Goal: Find contact information: Find contact information

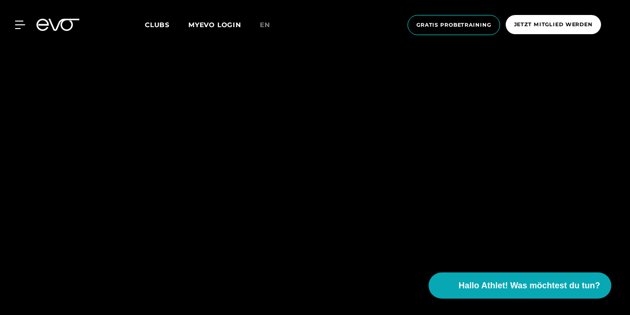
click at [158, 25] on span "Clubs" at bounding box center [157, 25] width 25 height 8
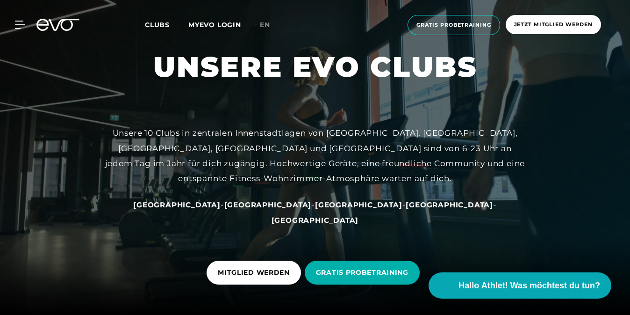
click at [247, 209] on span "[GEOGRAPHIC_DATA]" at bounding box center [267, 204] width 87 height 9
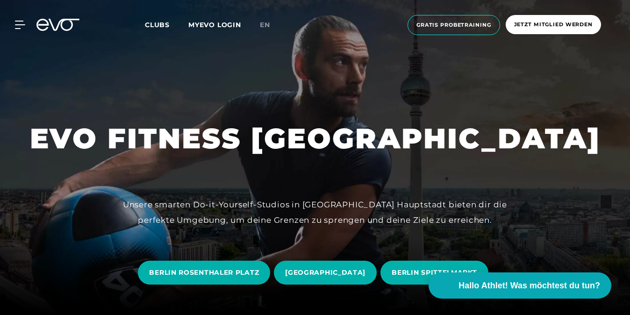
click at [251, 225] on div "Unsere smarten Do-it-Yourself-Studios in [GEOGRAPHIC_DATA] Hauptstadt bieten di…" at bounding box center [315, 212] width 421 height 30
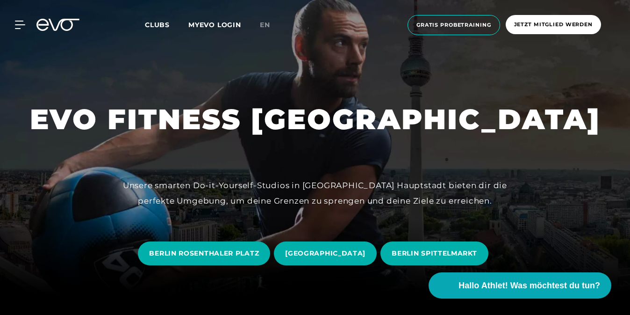
scroll to position [29, 0]
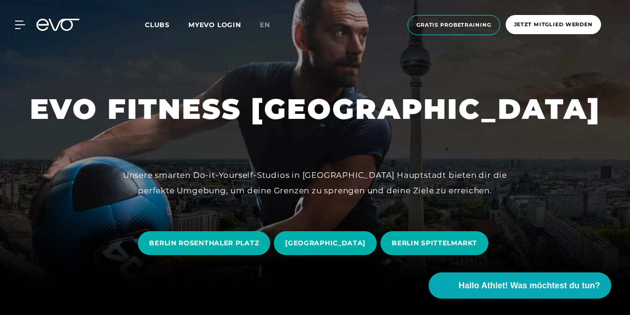
click at [251, 225] on link "BERLIN ROSENTHALER PLATZ" at bounding box center [206, 243] width 136 height 38
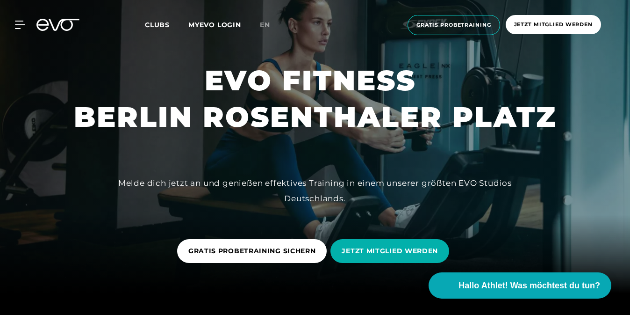
scroll to position [22, 0]
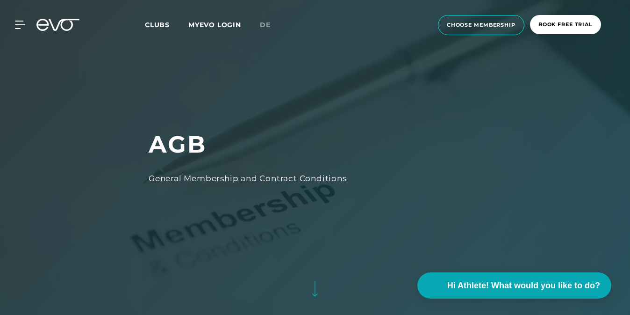
click at [153, 23] on span "Clubs" at bounding box center [157, 25] width 25 height 8
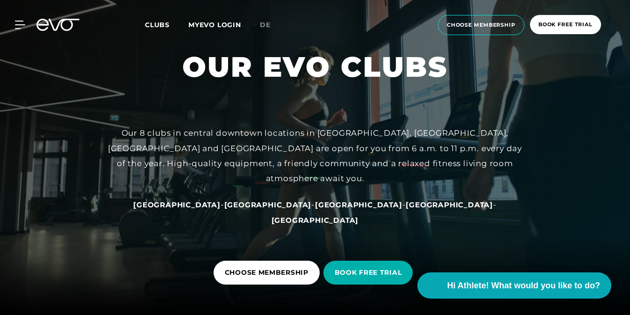
click at [268, 209] on span "[GEOGRAPHIC_DATA]" at bounding box center [267, 204] width 87 height 9
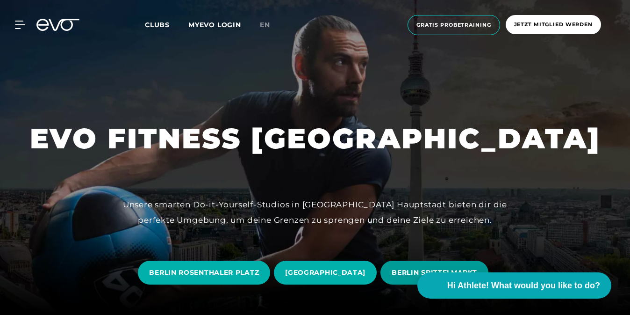
click at [407, 269] on span "BERLIN SPITTELMARKT" at bounding box center [434, 272] width 85 height 10
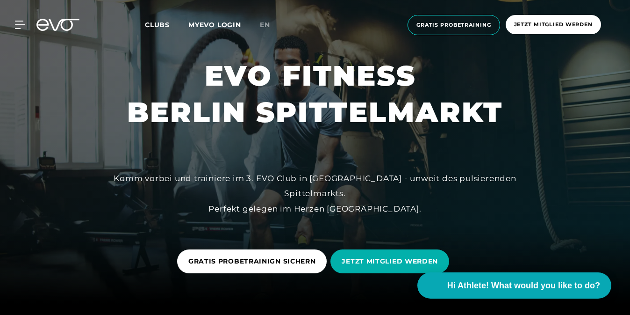
scroll to position [57, 0]
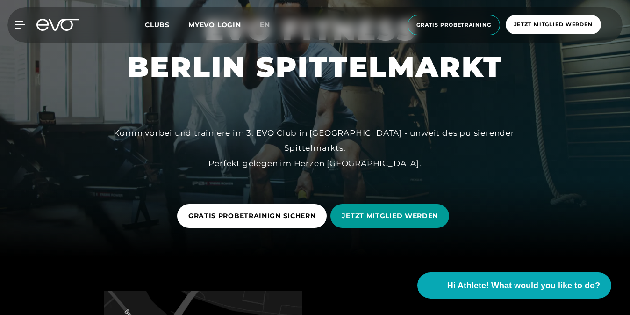
click at [410, 212] on span "JETZT MITGLIED WERDEN" at bounding box center [390, 216] width 96 height 10
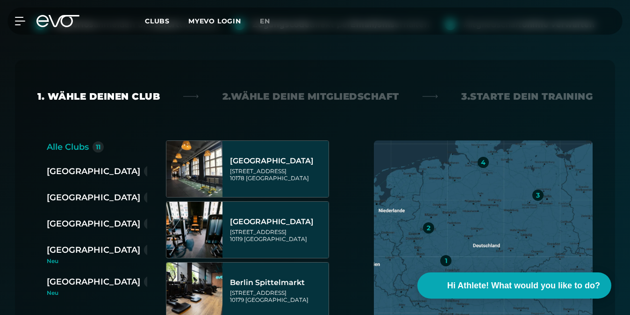
scroll to position [185, 0]
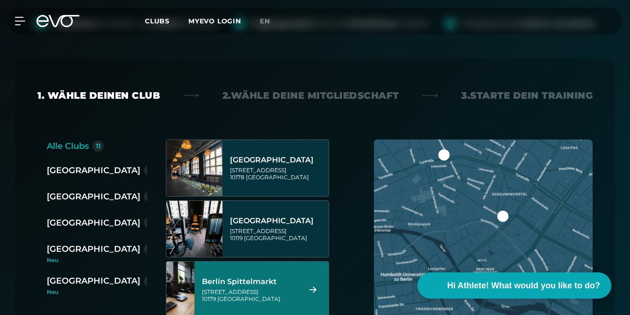
click at [291, 277] on div "Berlin Spittelmarkt" at bounding box center [250, 281] width 96 height 9
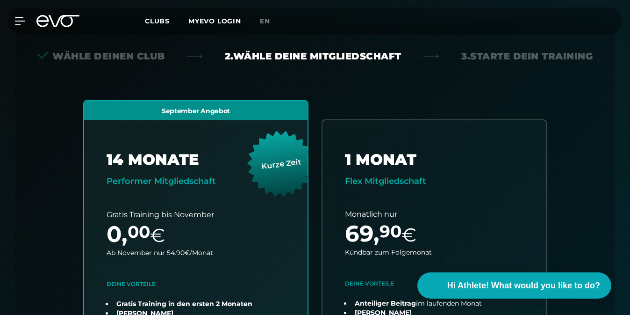
scroll to position [0, 0]
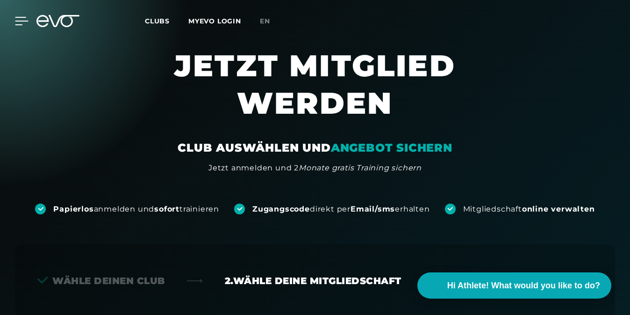
click at [15, 21] on icon at bounding box center [21, 20] width 13 height 7
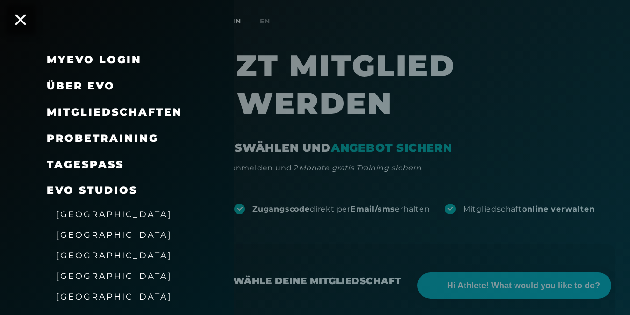
scroll to position [12, 0]
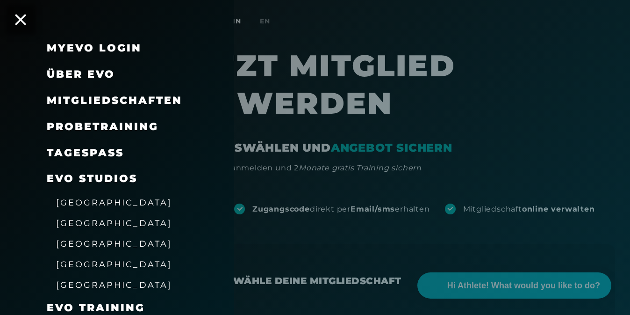
click at [109, 124] on span "Probetraining" at bounding box center [103, 126] width 112 height 13
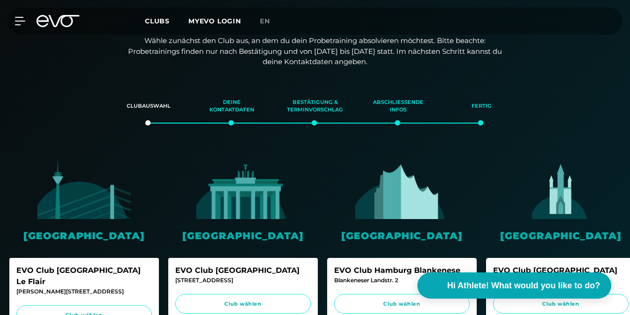
scroll to position [235, 0]
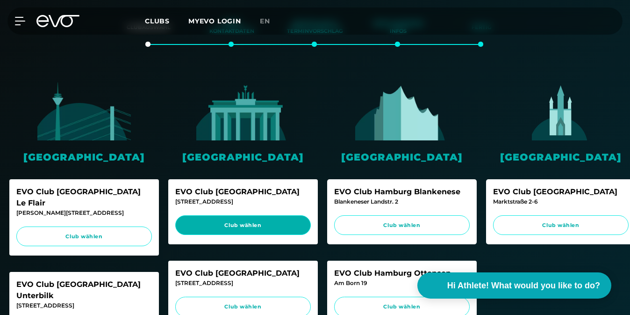
click at [270, 223] on span "Club wählen" at bounding box center [243, 225] width 118 height 8
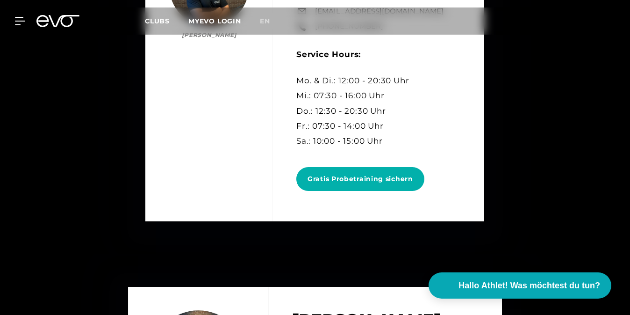
scroll to position [2635, 0]
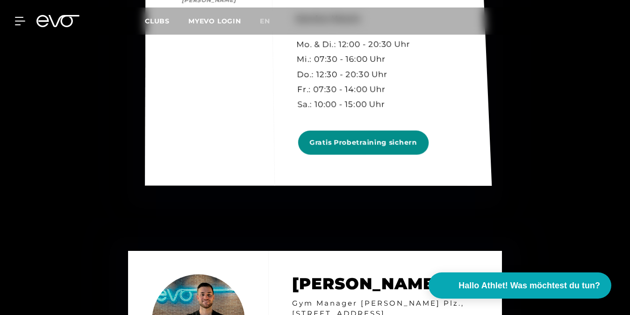
click at [333, 137] on span "Gratis Probetraining sichern" at bounding box center [363, 142] width 108 height 10
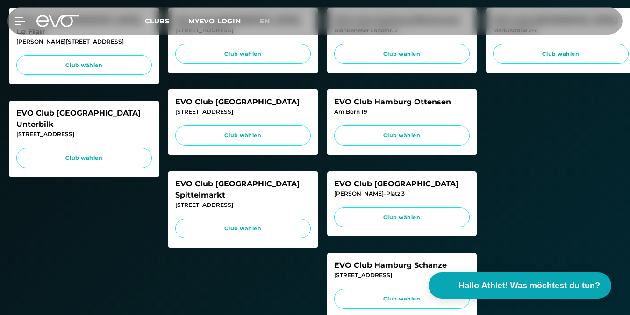
scroll to position [408, 0]
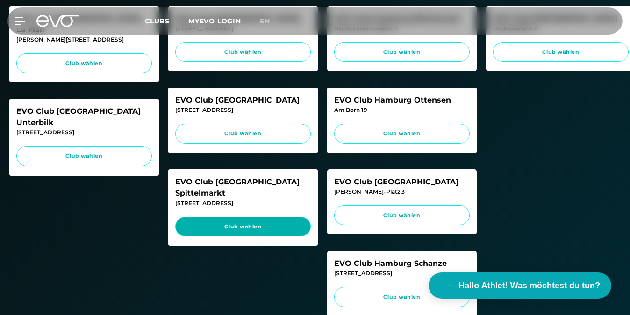
click at [243, 223] on span "Club wählen" at bounding box center [243, 227] width 118 height 8
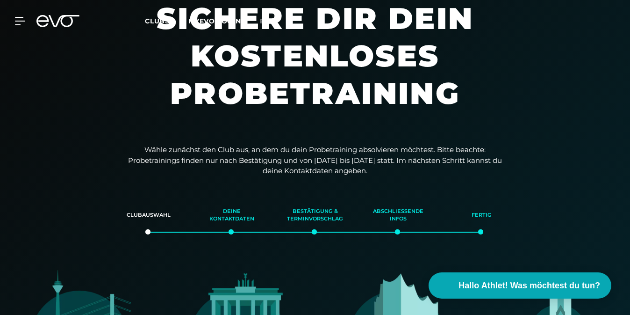
scroll to position [0, 0]
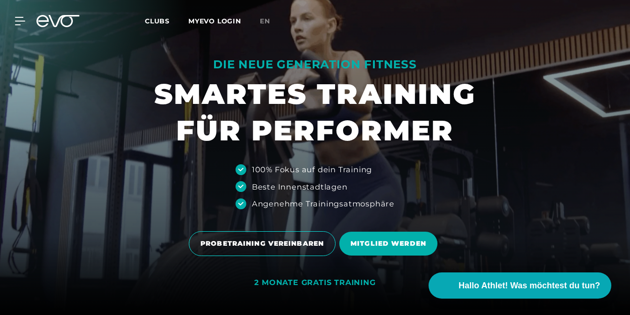
click at [223, 20] on link "MYEVO LOGIN" at bounding box center [214, 21] width 53 height 8
click at [155, 19] on span "Clubs" at bounding box center [157, 21] width 25 height 8
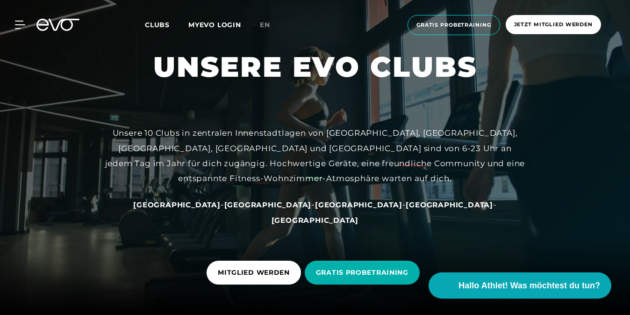
click at [249, 209] on span "[GEOGRAPHIC_DATA]" at bounding box center [267, 204] width 87 height 9
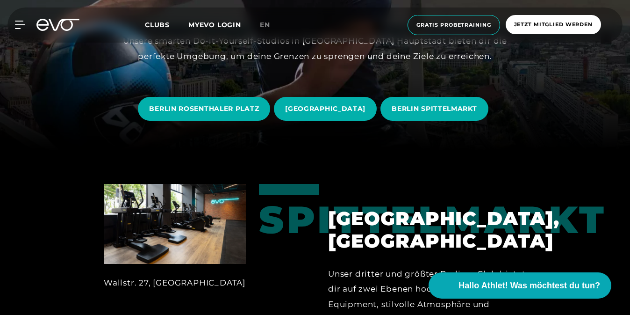
scroll to position [182, 0]
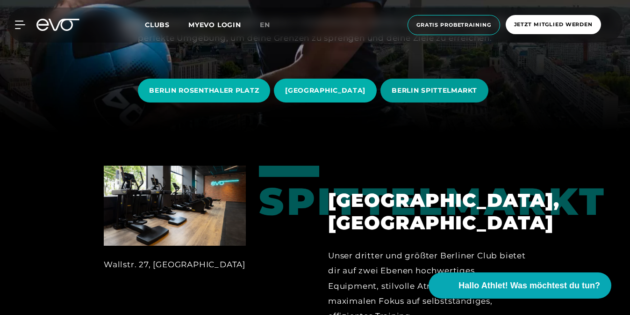
click at [445, 87] on span "BERLIN SPITTELMARKT" at bounding box center [434, 91] width 85 height 10
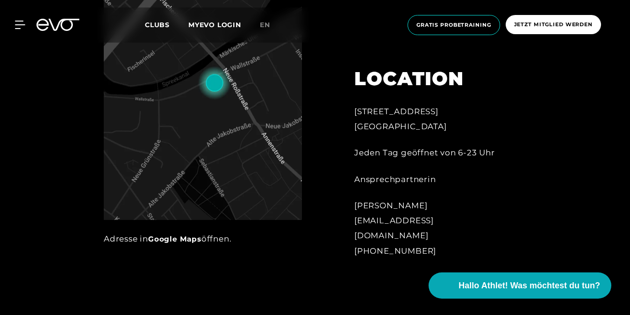
scroll to position [416, 0]
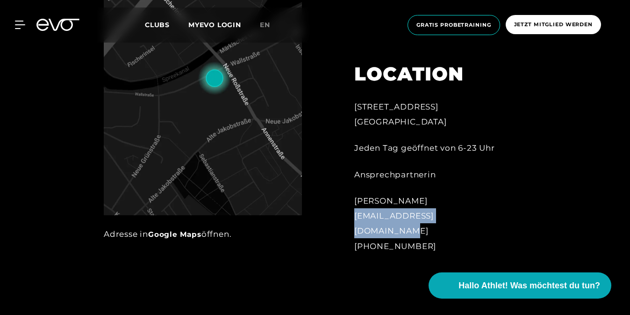
drag, startPoint x: 474, startPoint y: 230, endPoint x: 353, endPoint y: 228, distance: 120.1
click at [353, 228] on div "[STREET_ADDRESS] Jeden Tag geöffnet von 6-23 Uhr Ansprechpartnerin [PERSON_NAME…" at bounding box center [430, 151] width 179 height 225
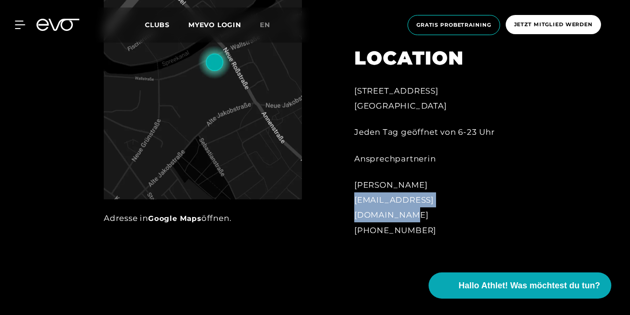
scroll to position [430, 0]
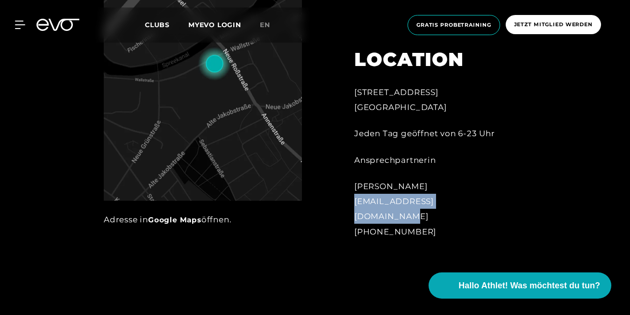
copy div "[EMAIL_ADDRESS][DOMAIN_NAME]"
